Goal: Transaction & Acquisition: Purchase product/service

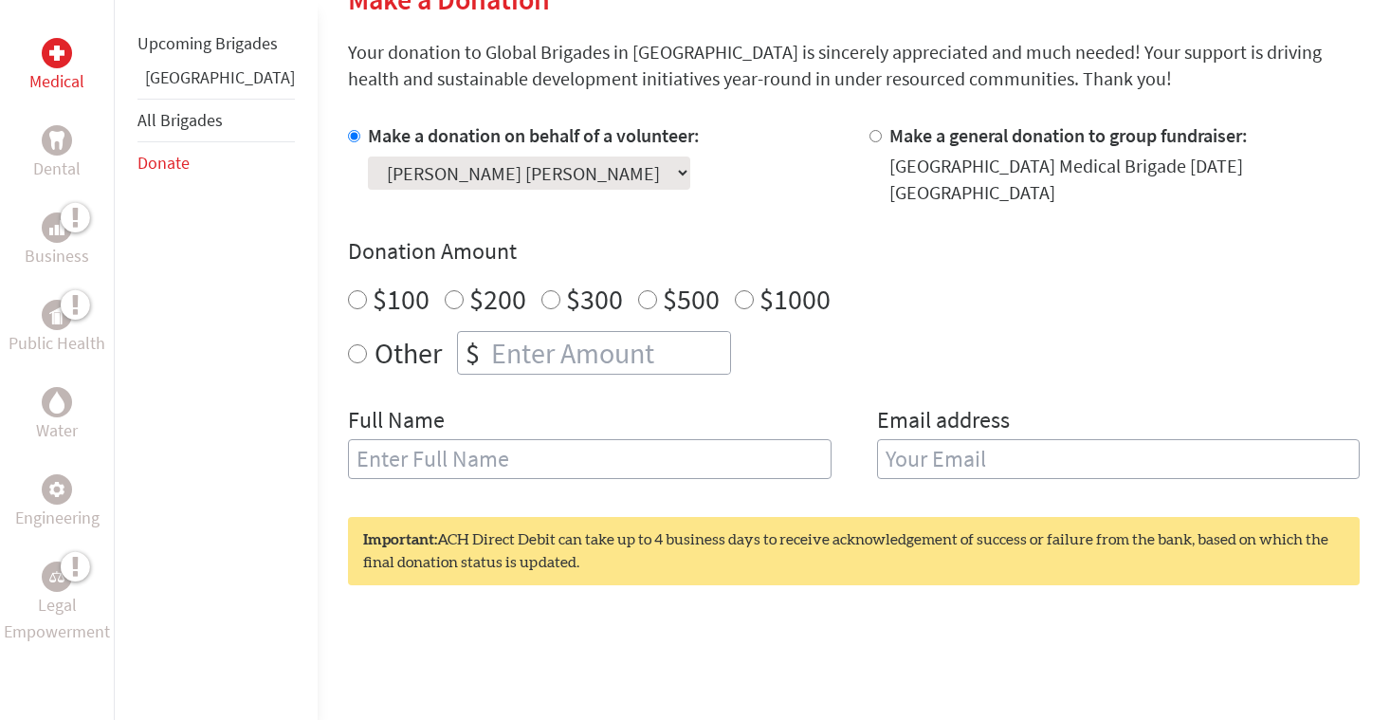
scroll to position [516, 0]
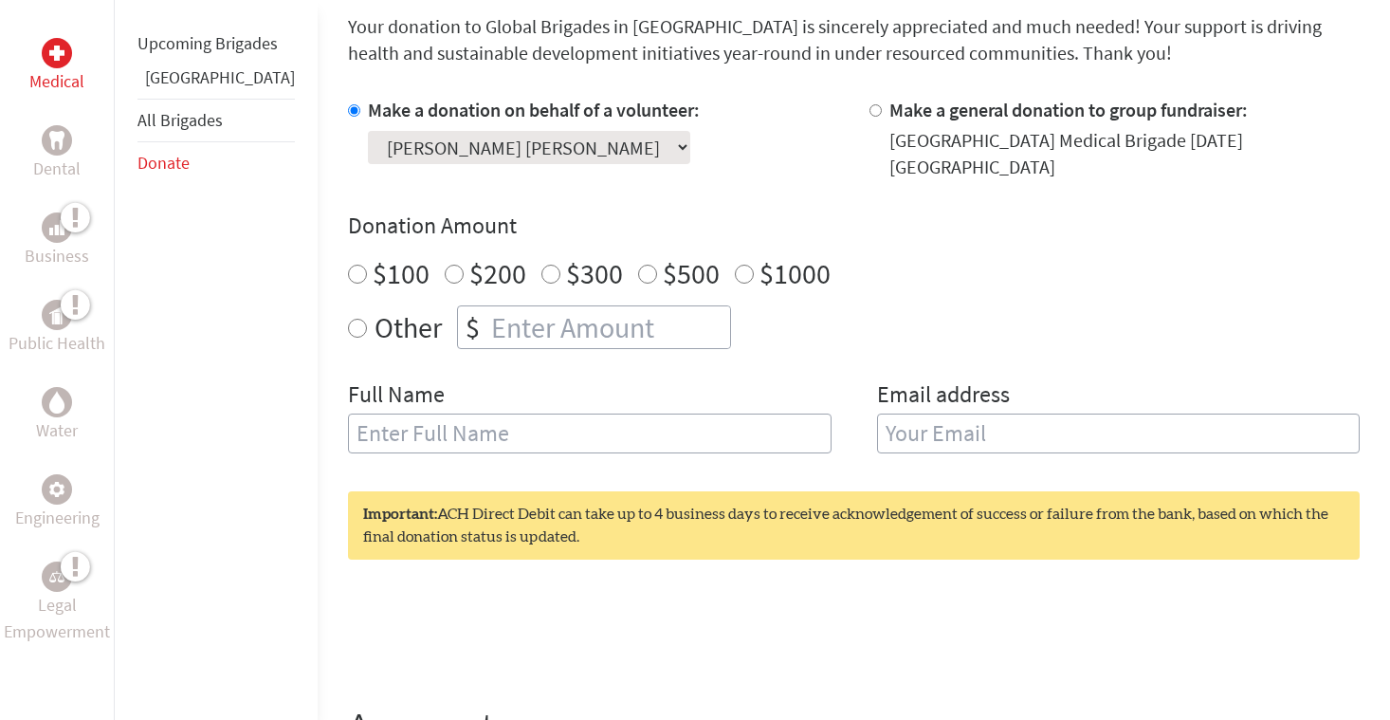
click at [348, 267] on input "$100" at bounding box center [357, 274] width 19 height 19
radio input "true"
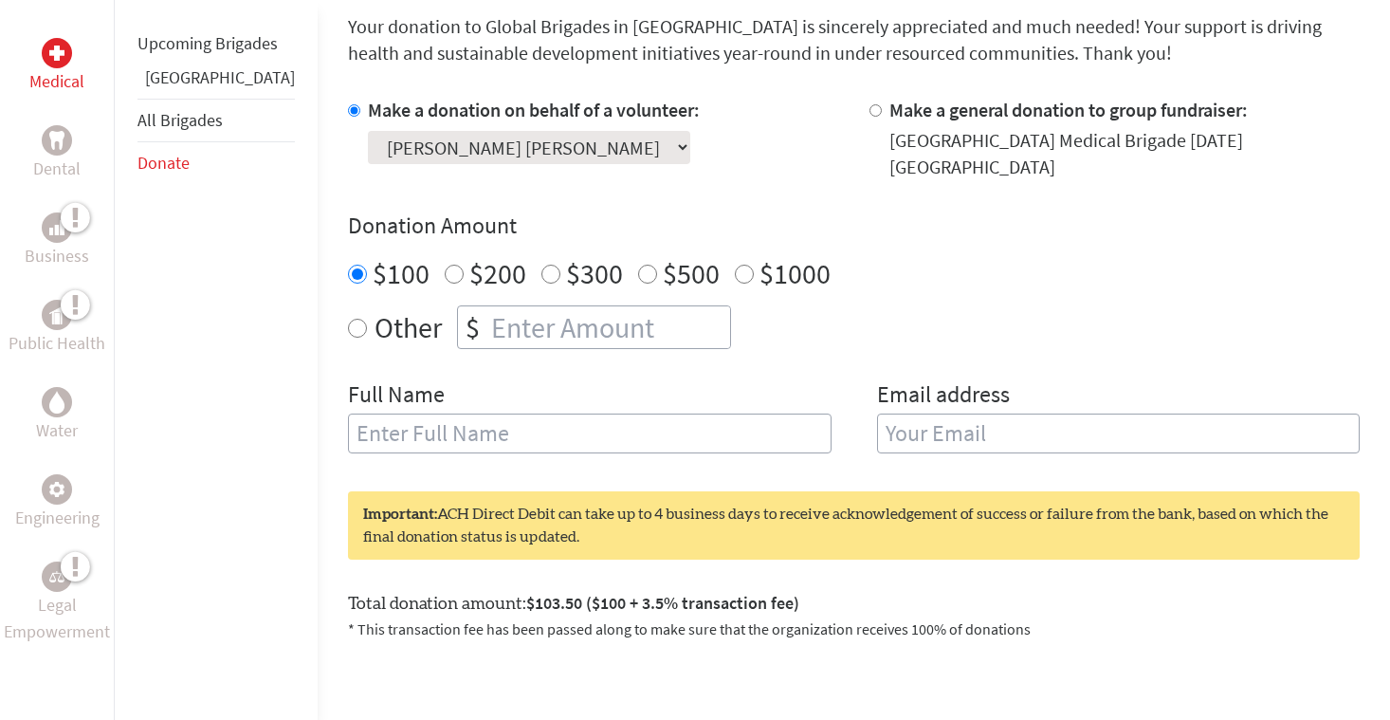
click at [363, 438] on input "text" at bounding box center [590, 433] width 484 height 40
type input "[PERSON_NAME] [PERSON_NAME]"
click at [1078, 450] on input "email" at bounding box center [1119, 433] width 484 height 40
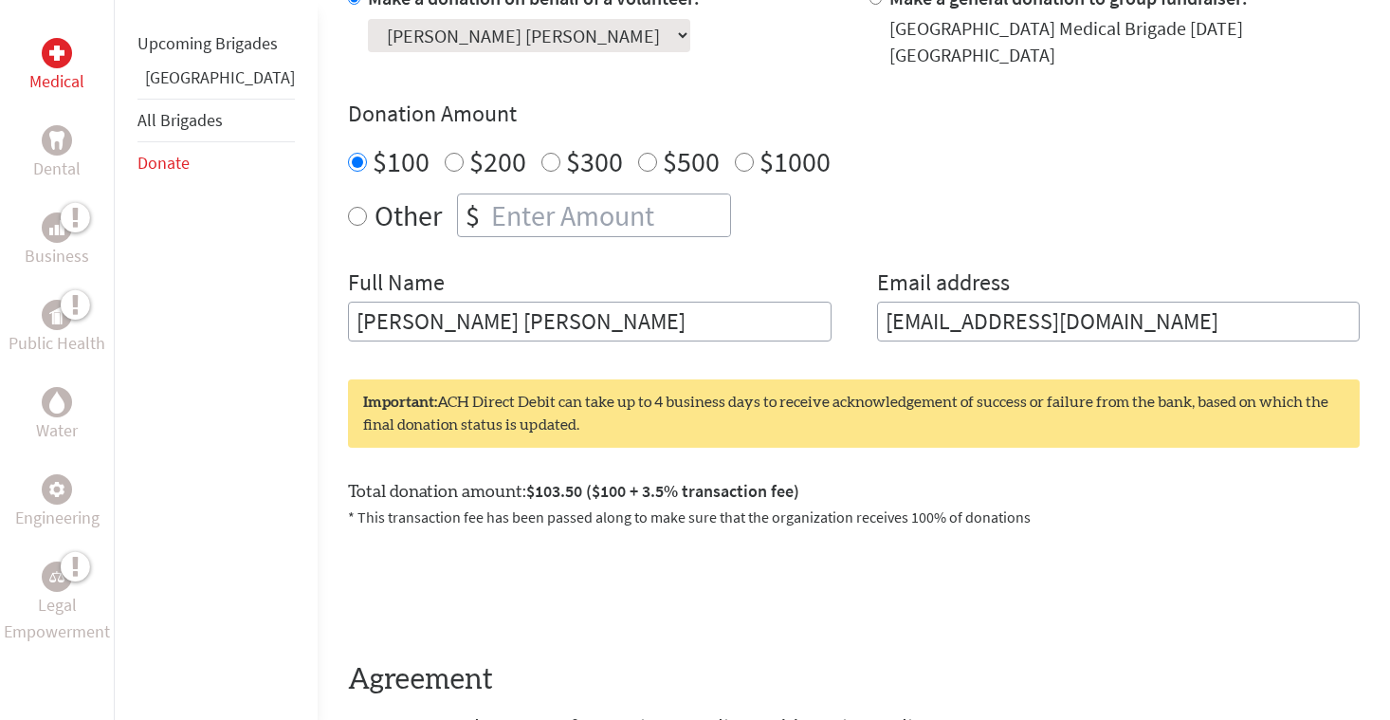
scroll to position [804, 0]
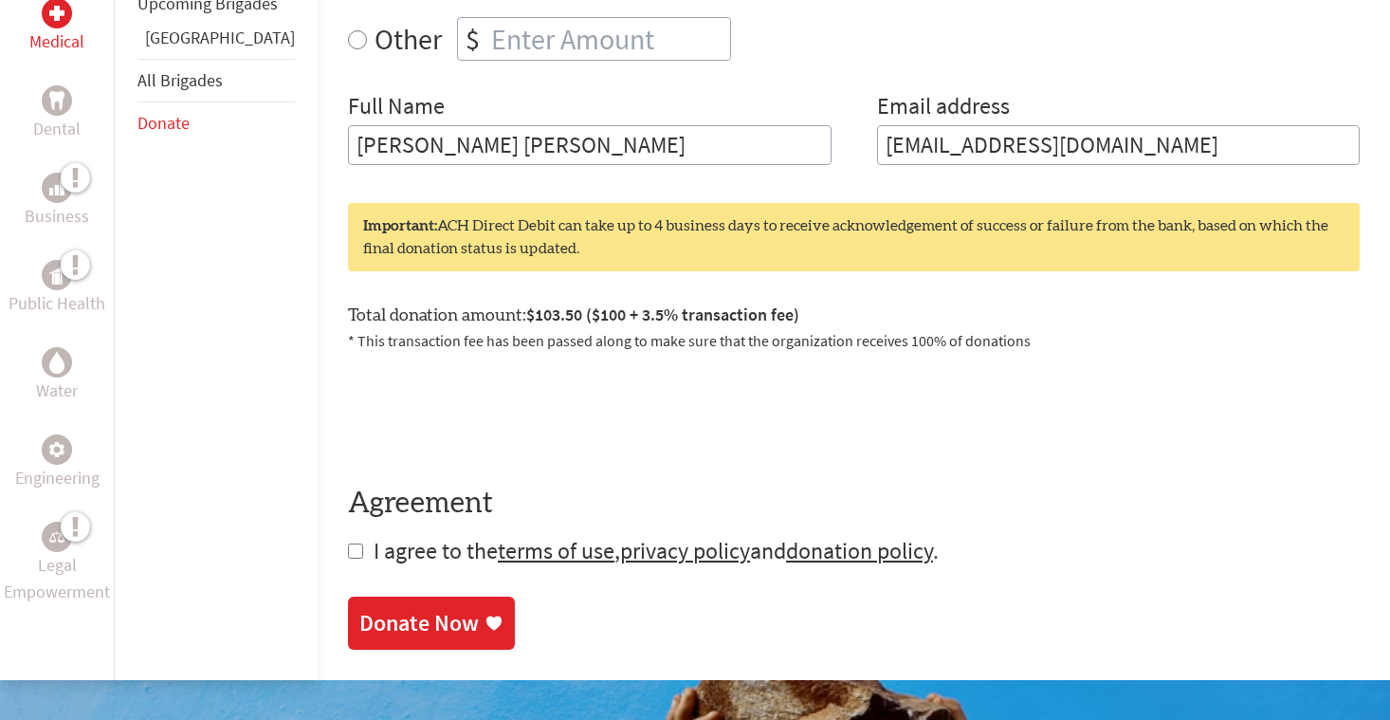
type input "[EMAIL_ADDRESS][DOMAIN_NAME]"
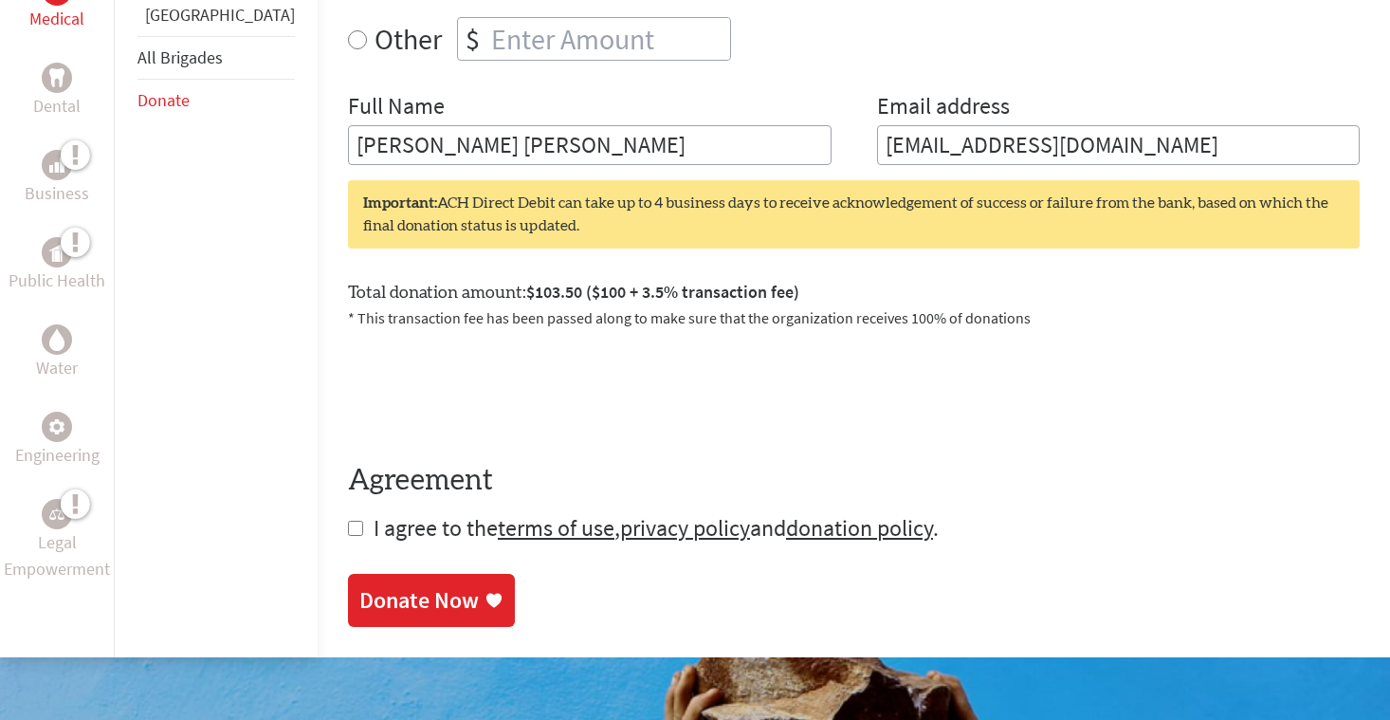
click at [348, 531] on input "checkbox" at bounding box center [355, 528] width 15 height 15
checkbox input "true"
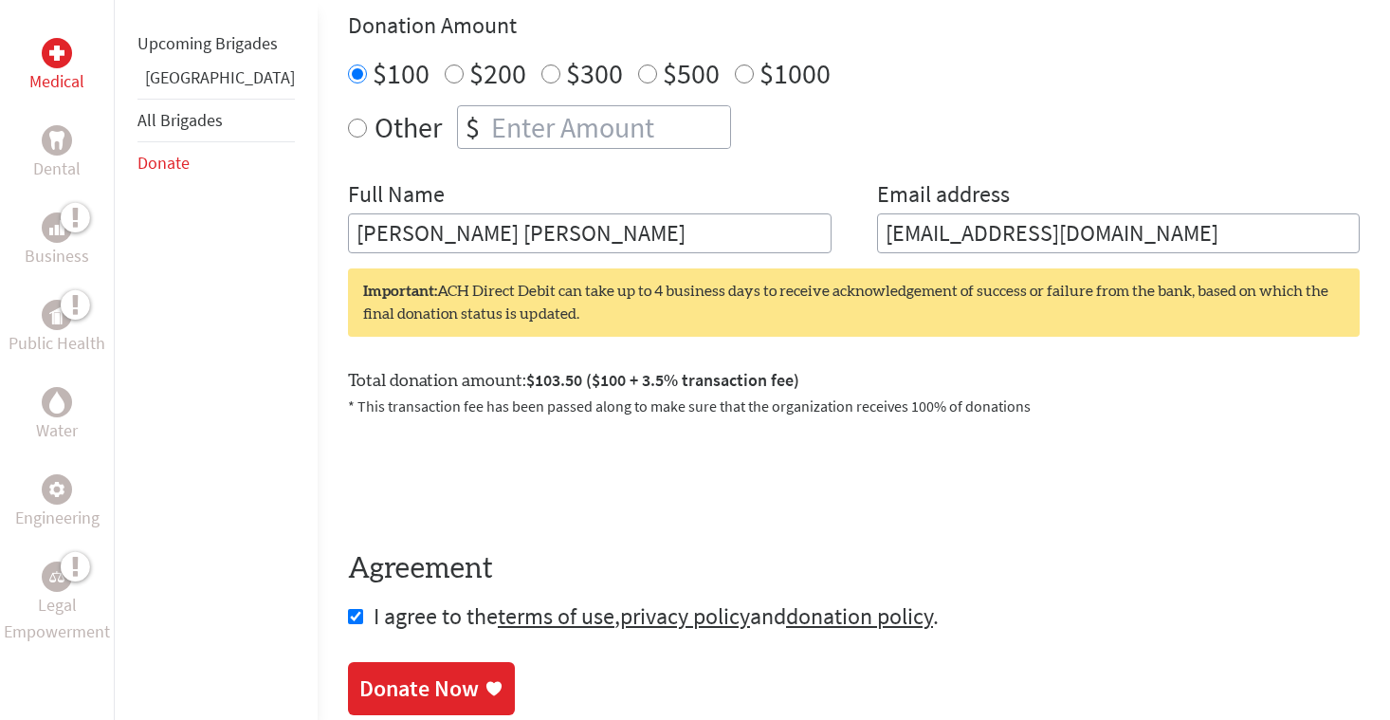
scroll to position [718, 0]
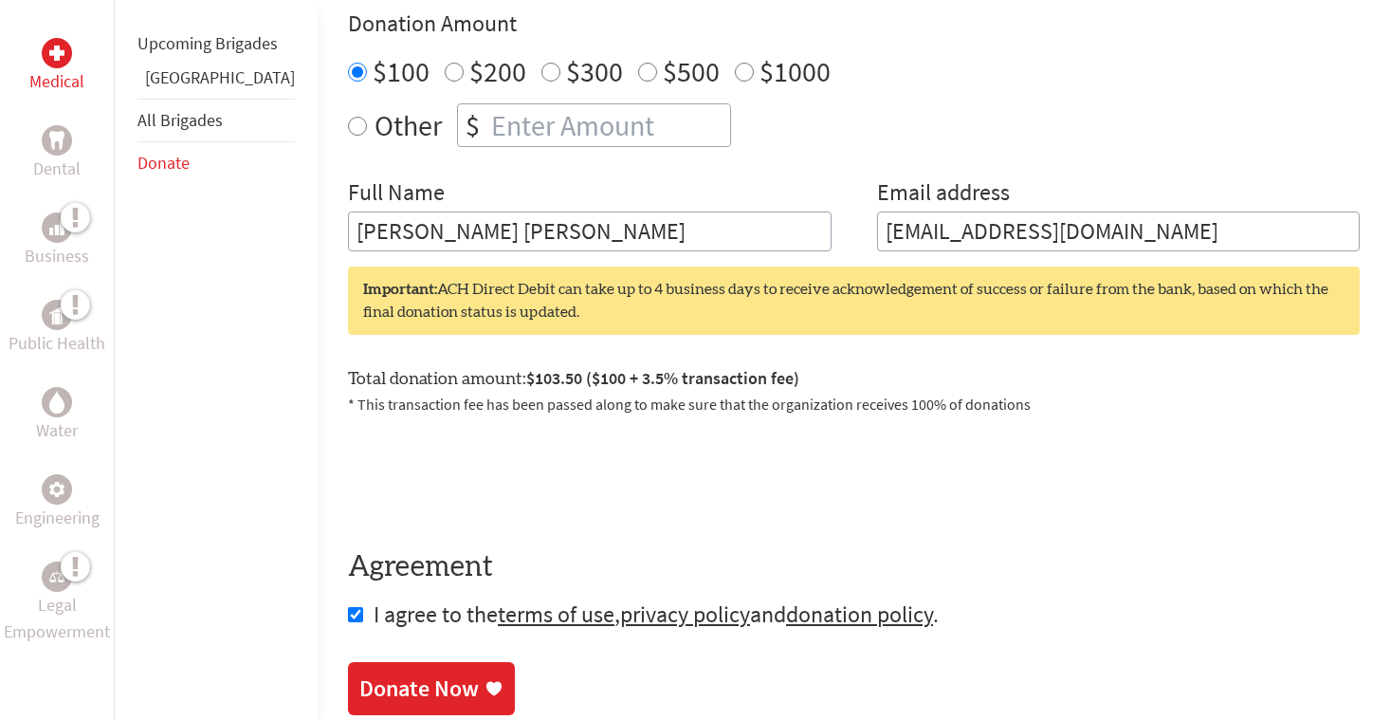
click at [377, 689] on div "Donate Now" at bounding box center [418, 688] width 119 height 30
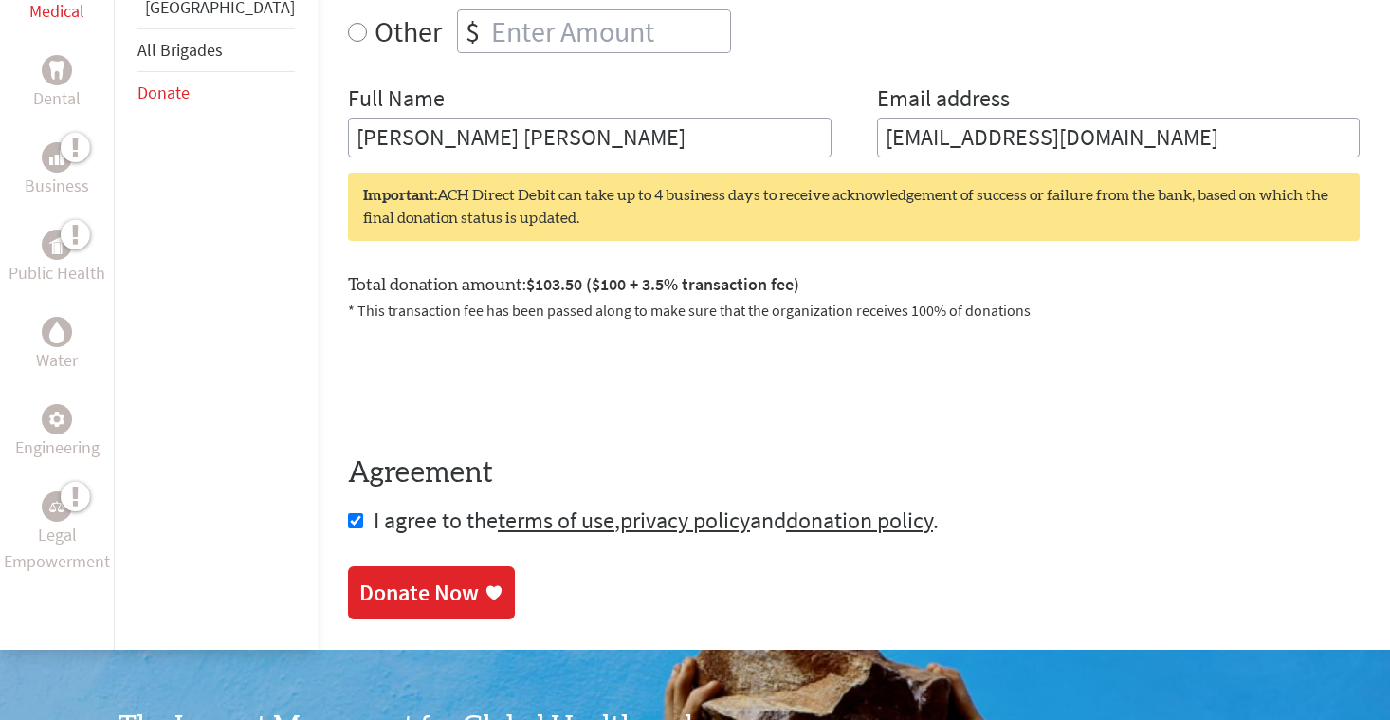
scroll to position [830, 0]
